Goal: Task Accomplishment & Management: Complete application form

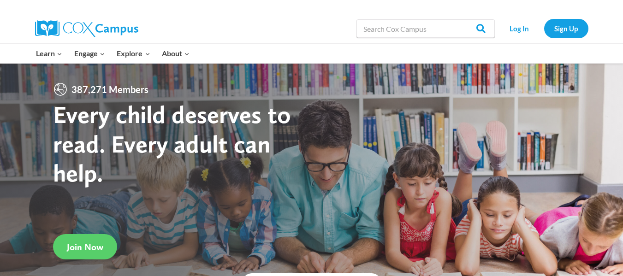
click at [102, 242] on span "Join Now" at bounding box center [85, 247] width 36 height 11
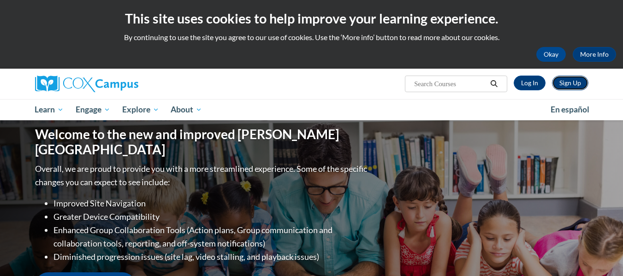
drag, startPoint x: 0, startPoint y: 0, endPoint x: 577, endPoint y: 83, distance: 583.1
click at [579, 83] on link "Sign Up" at bounding box center [570, 83] width 36 height 15
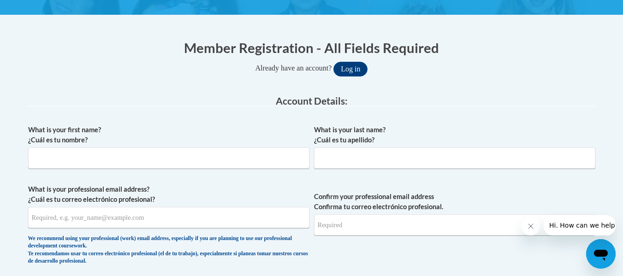
scroll to position [159, 0]
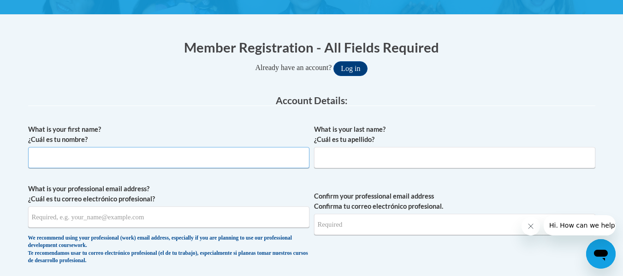
click at [162, 150] on input "What is your first name? ¿Cuál es tu nombre?" at bounding box center [168, 157] width 281 height 21
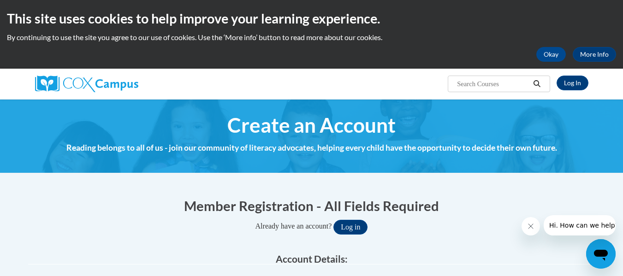
scroll to position [155, 0]
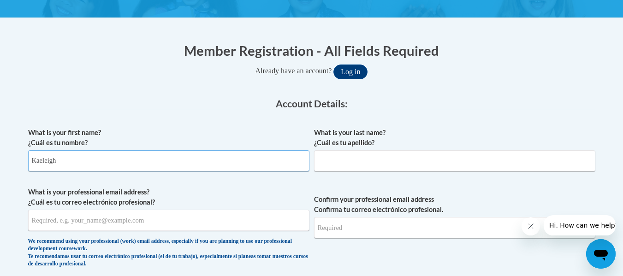
type input "Kaeleigh"
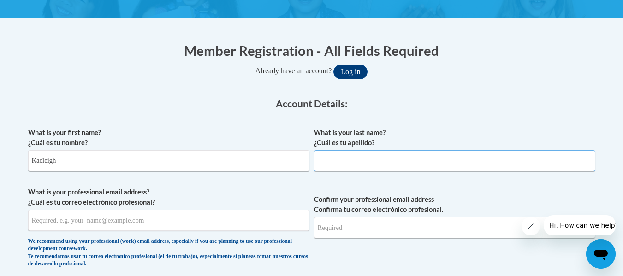
click at [340, 165] on input "What is your last name? ¿Cuál es tu apellido?" at bounding box center [454, 160] width 281 height 21
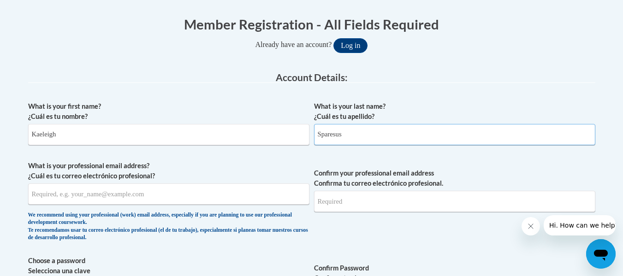
scroll to position [182, 0]
type input "Sparesus"
click at [109, 187] on input "What is your professional email address? ¿Cuál es tu correo electrónico profesi…" at bounding box center [168, 193] width 281 height 21
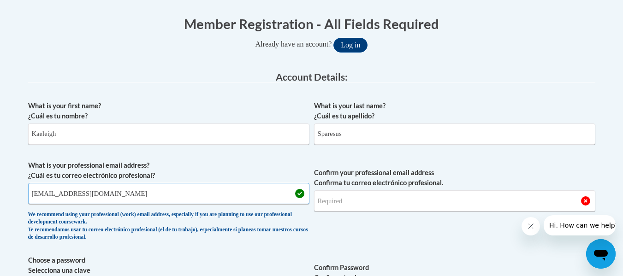
type input "ksparesu@kusd.edu"
click at [323, 204] on input "Confirm your professional email address Confirma tu correo electrónico profesio…" at bounding box center [454, 200] width 281 height 21
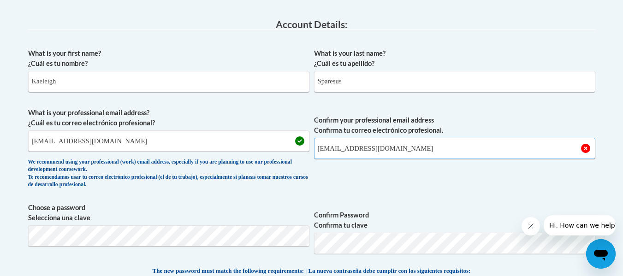
scroll to position [235, 0]
type input "ksparesu@kusd.edu"
click at [421, 177] on span "Confirm your professional email address Confirma tu correo electrónico profesio…" at bounding box center [454, 149] width 281 height 85
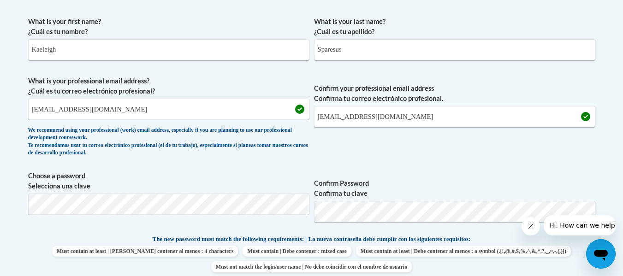
scroll to position [267, 0]
click at [388, 196] on label "Confirm Password Confirma tu clave" at bounding box center [454, 188] width 281 height 20
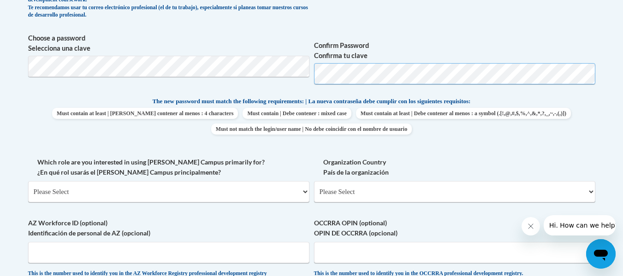
scroll to position [405, 0]
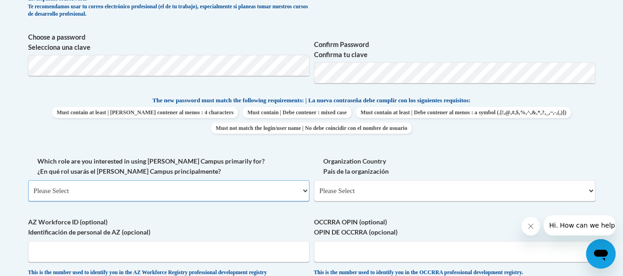
click at [203, 191] on select "Please Select College/University | Colegio/Universidad Community/Nonprofit Part…" at bounding box center [168, 190] width 281 height 21
select select "fbf2d438-af2f-41f8-98f1-81c410e29de3"
click at [28, 180] on select "Please Select College/University | Colegio/Universidad Community/Nonprofit Part…" at bounding box center [168, 190] width 281 height 21
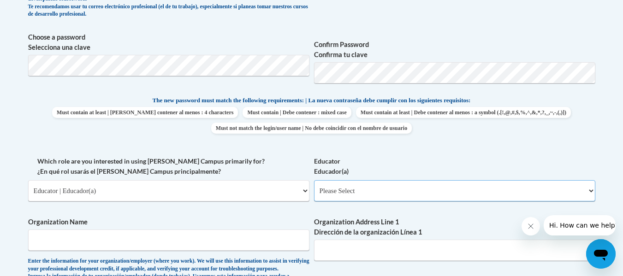
click at [353, 194] on select "Please Select Early Learning/Daycare Teacher/Family Home Care Provider | Maestr…" at bounding box center [454, 190] width 281 height 21
select select "8e40623d-54d0-45cd-9f92-5df65cd3f8cf"
click at [314, 180] on select "Please Select Early Learning/Daycare Teacher/Family Home Care Provider | Maestr…" at bounding box center [454, 190] width 281 height 21
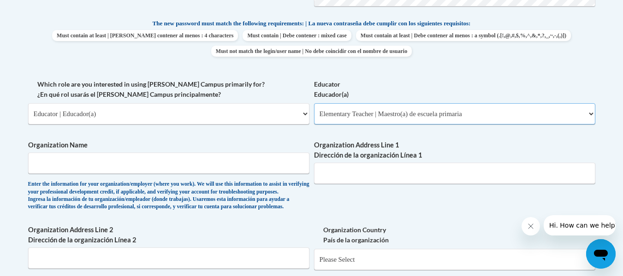
scroll to position [483, 0]
click at [223, 171] on input "Organization Name" at bounding box center [168, 162] width 281 height 21
click at [340, 169] on input "Organization Address Line 1 Dirección de la organización Línea 1" at bounding box center [454, 172] width 281 height 21
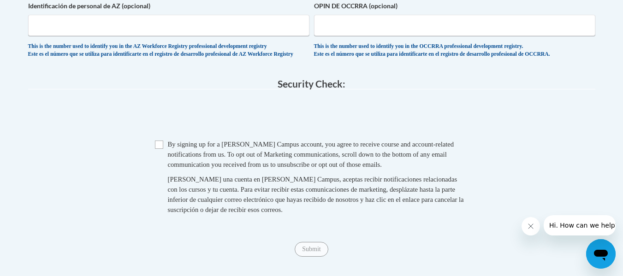
scroll to position [778, 0]
click at [157, 148] on input "Checkbox" at bounding box center [159, 144] width 8 height 8
checkbox input "true"
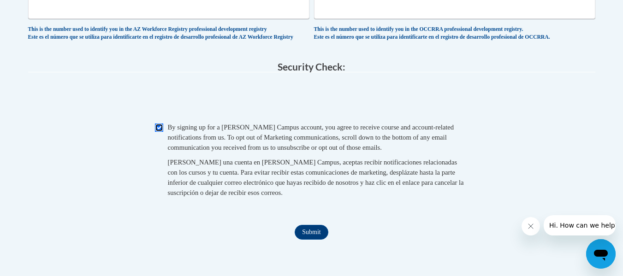
scroll to position [795, 0]
click at [314, 239] on input "Submit" at bounding box center [311, 231] width 33 height 15
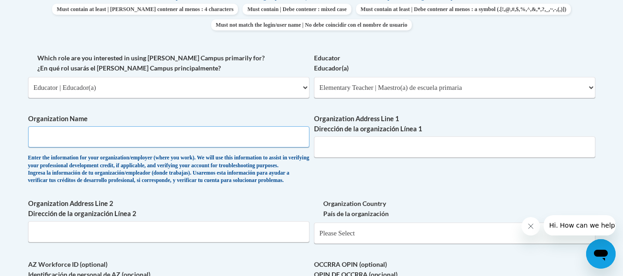
scroll to position [502, 0]
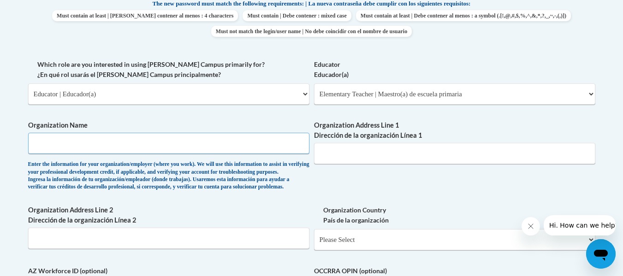
click at [177, 148] on input "Organization Name" at bounding box center [168, 143] width 281 height 21
type input "Kenosha Unified School District"
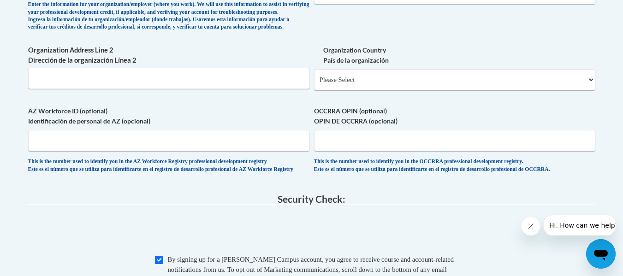
scroll to position [663, 0]
click at [360, 89] on select "Please Select United States | Estados Unidos Outside of the United States | Fue…" at bounding box center [454, 78] width 281 height 21
select select "ad49bcad-a171-4b2e-b99c-48b446064914"
click at [314, 83] on select "Please Select United States | Estados Unidos Outside of the United States | Fue…" at bounding box center [454, 78] width 281 height 21
select select
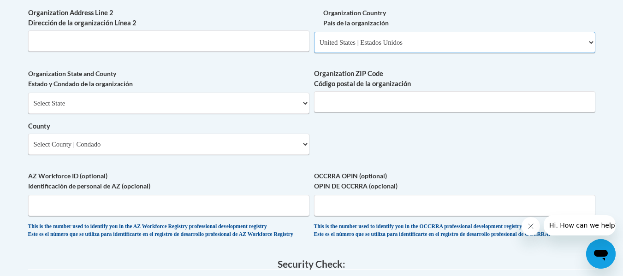
scroll to position [701, 0]
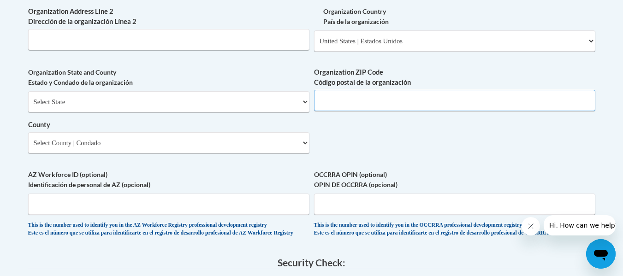
click at [357, 111] on input "Organization ZIP Code Código postal de la organización" at bounding box center [454, 100] width 281 height 21
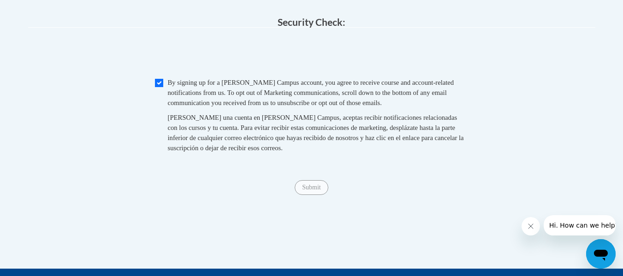
scroll to position [942, 0]
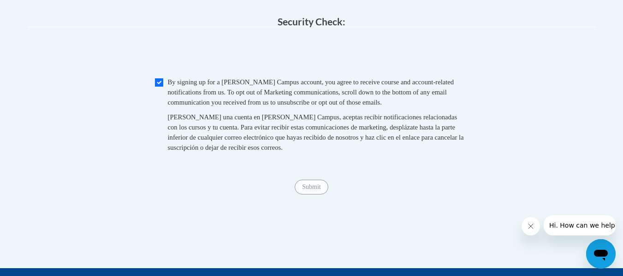
type input "53140"
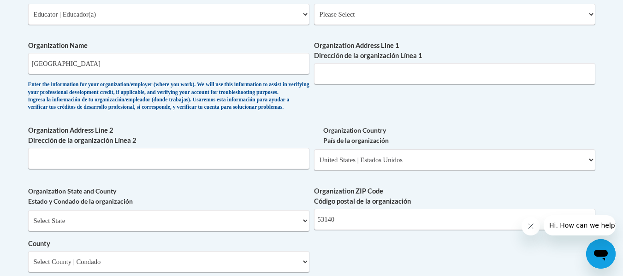
scroll to position [581, 0]
click at [386, 75] on input "Organization Address Line 1 Dirección de la organización Línea 1" at bounding box center [454, 74] width 281 height 21
click at [191, 71] on input "Kenosha Unified School District" at bounding box center [168, 63] width 281 height 21
click at [333, 73] on input "Organization Address Line 1 Dirección de la organización Línea 1" at bounding box center [454, 74] width 281 height 21
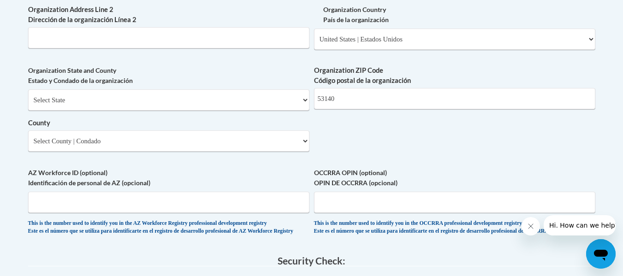
scroll to position [702, 0]
click at [350, 110] on input "53140" at bounding box center [454, 99] width 281 height 21
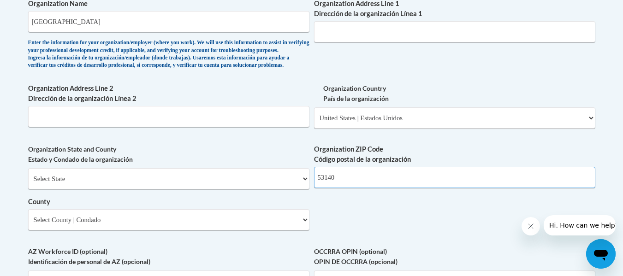
scroll to position [583, 0]
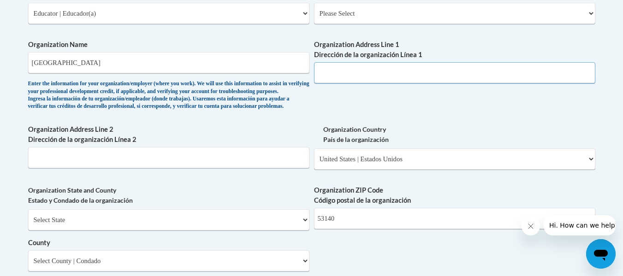
click at [390, 72] on input "Organization Address Line 1 Dirección de la organización Línea 1" at bounding box center [454, 72] width 281 height 21
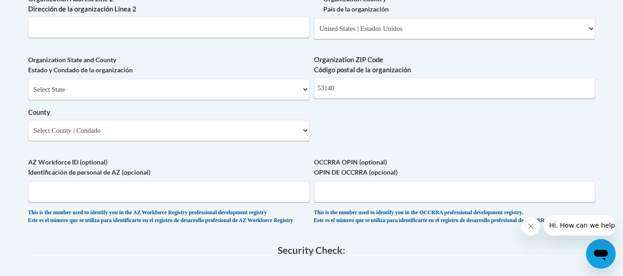
scroll to position [713, 0]
type input "1900 15th St"
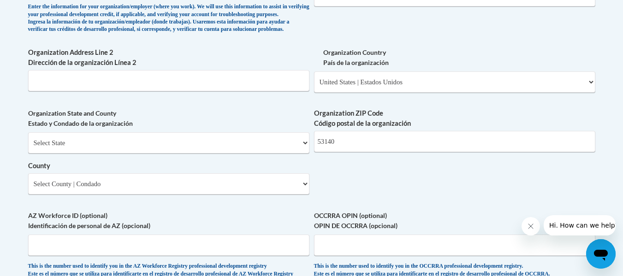
scroll to position [658, 0]
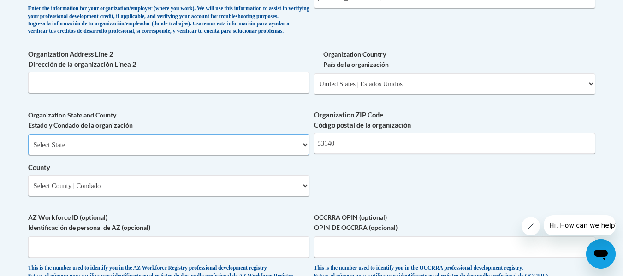
click at [299, 155] on select "Select State Alabama Alaska Arizona Arkansas California Colorado Connecticut De…" at bounding box center [168, 144] width 281 height 21
select select "Wisconsin"
click at [28, 149] on select "Select State Alabama Alaska Arizona Arkansas California Colorado Connecticut De…" at bounding box center [168, 144] width 281 height 21
click at [98, 190] on select "County" at bounding box center [168, 185] width 281 height 21
select select "Kenosha"
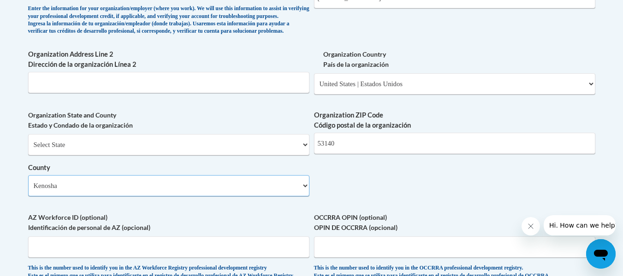
click at [28, 190] on select "Select County Adams Ashland Barron Bayfield Brown Buffalo Burnett Calumet Chipp…" at bounding box center [168, 185] width 281 height 21
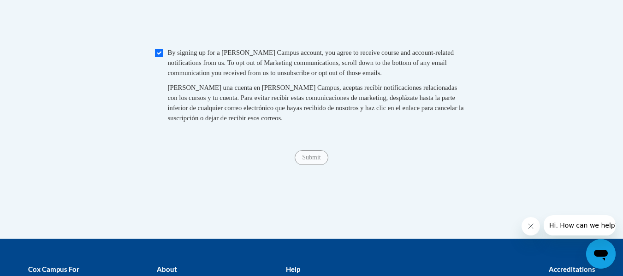
scroll to position [972, 0]
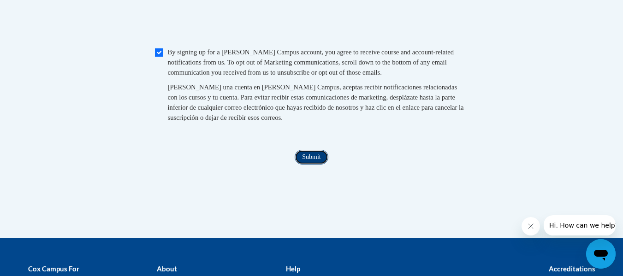
click at [313, 165] on input "Submit" at bounding box center [311, 157] width 33 height 15
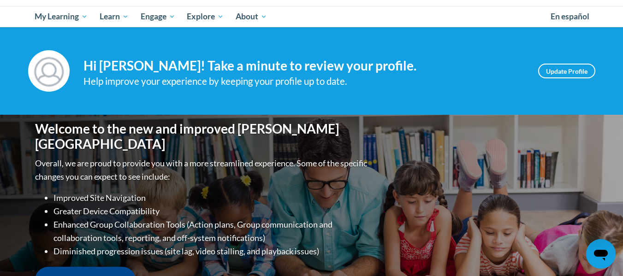
scroll to position [94, 0]
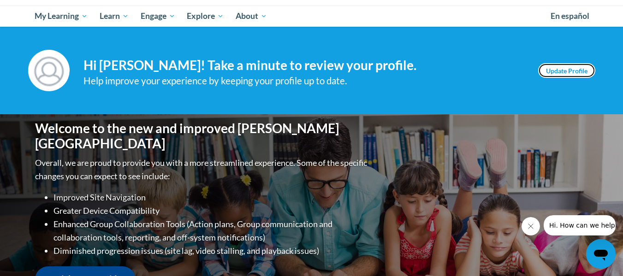
click at [550, 68] on link "Update Profile" at bounding box center [566, 70] width 57 height 15
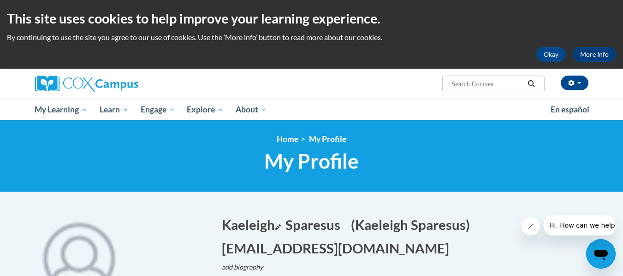
click at [280, 225] on icon "Edit first name" at bounding box center [278, 227] width 6 height 6
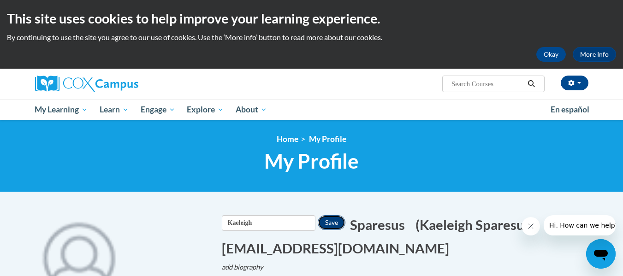
click at [345, 221] on button "Save" at bounding box center [332, 222] width 28 height 15
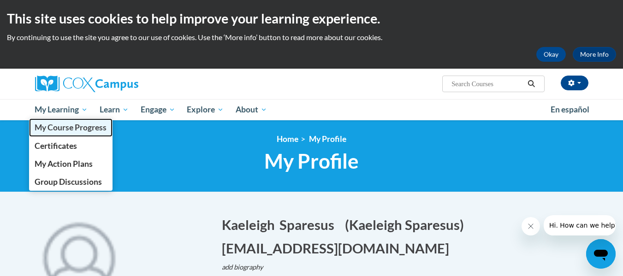
click at [73, 127] on span "My Course Progress" at bounding box center [71, 128] width 72 height 10
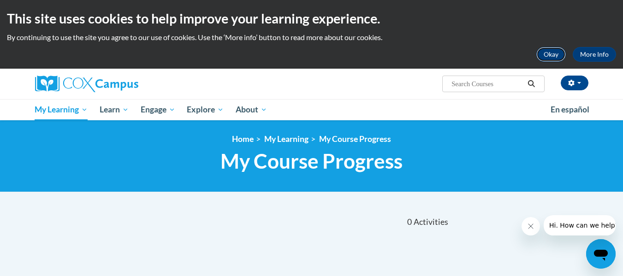
click at [552, 56] on button "Okay" at bounding box center [551, 54] width 30 height 15
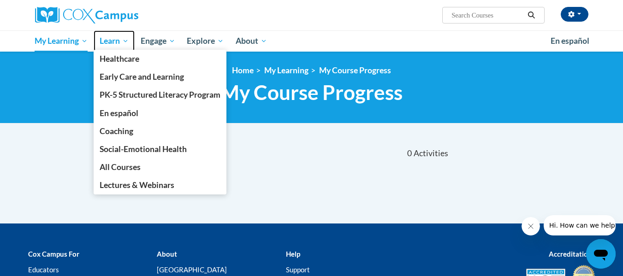
click at [115, 42] on span "Learn" at bounding box center [114, 40] width 29 height 11
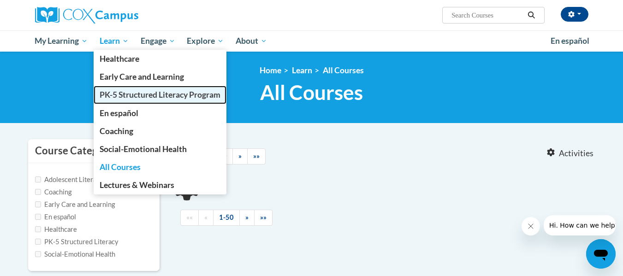
click at [141, 95] on span "PK-5 Structured Literacy Program" at bounding box center [160, 95] width 121 height 10
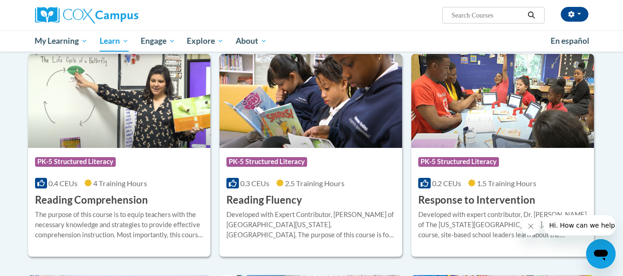
scroll to position [773, 0]
